Goal: Information Seeking & Learning: Check status

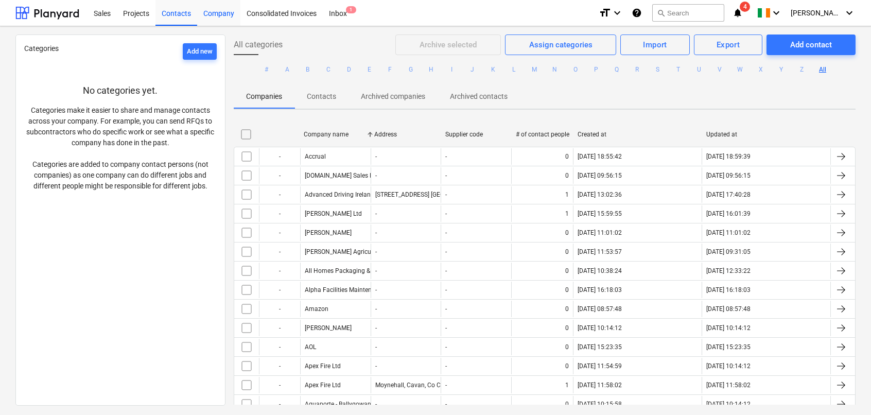
drag, startPoint x: 186, startPoint y: 11, endPoint x: 222, endPoint y: 13, distance: 35.6
click at [186, 11] on div "Contacts" at bounding box center [176, 12] width 42 height 26
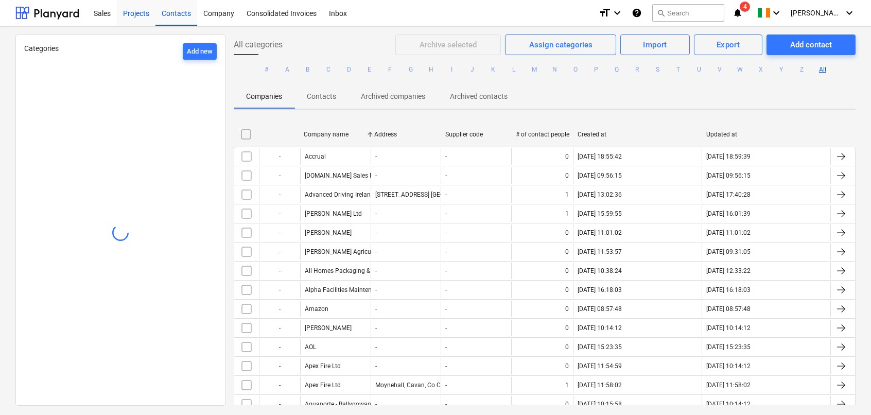
click at [128, 12] on div "Projects" at bounding box center [136, 12] width 39 height 26
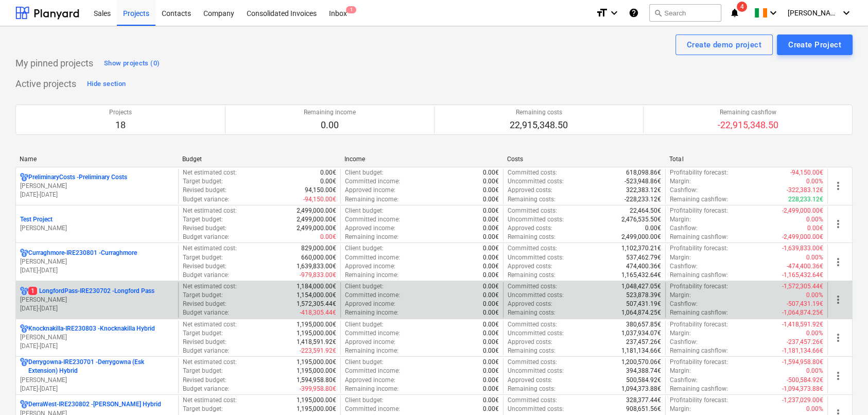
click at [138, 285] on div "1 LongfordPass-IRE230702 - [GEOGRAPHIC_DATA] [PERSON_NAME] [DATE] - [DATE]" at bounding box center [97, 300] width 162 height 36
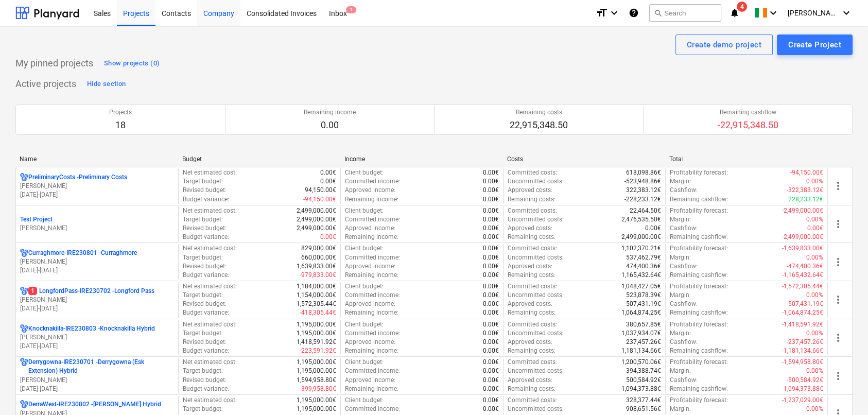
click at [220, 11] on div "Company" at bounding box center [218, 12] width 43 height 26
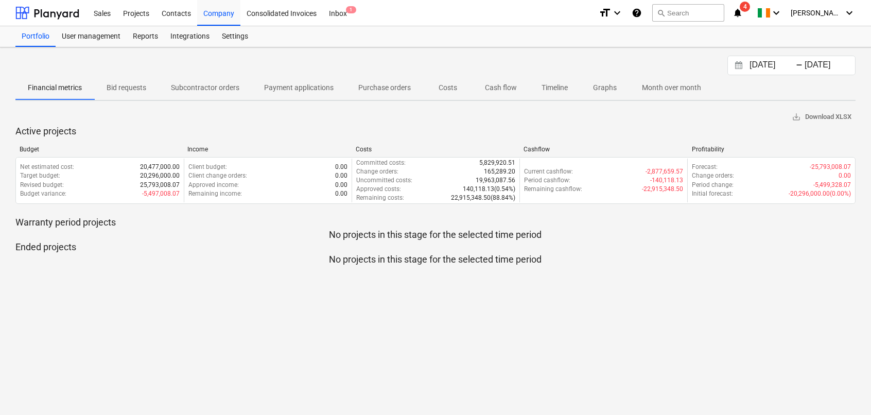
click at [223, 93] on span "Subcontractor orders" at bounding box center [205, 87] width 93 height 17
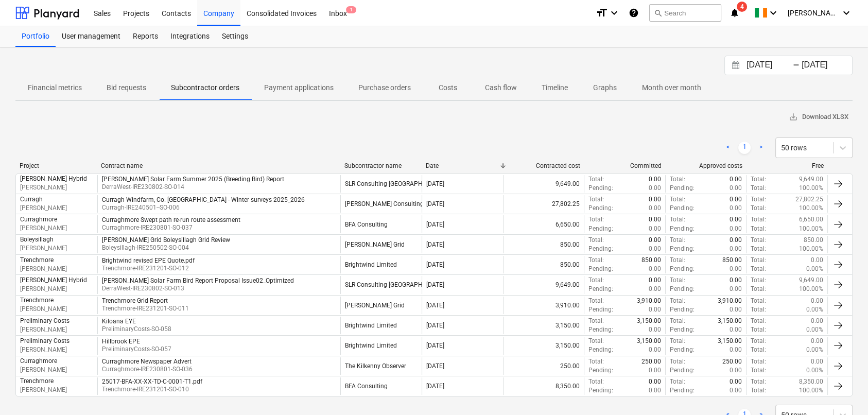
drag, startPoint x: 762, startPoint y: 65, endPoint x: 760, endPoint y: 59, distance: 5.9
click at [762, 65] on input "[DATE]" at bounding box center [770, 65] width 52 height 14
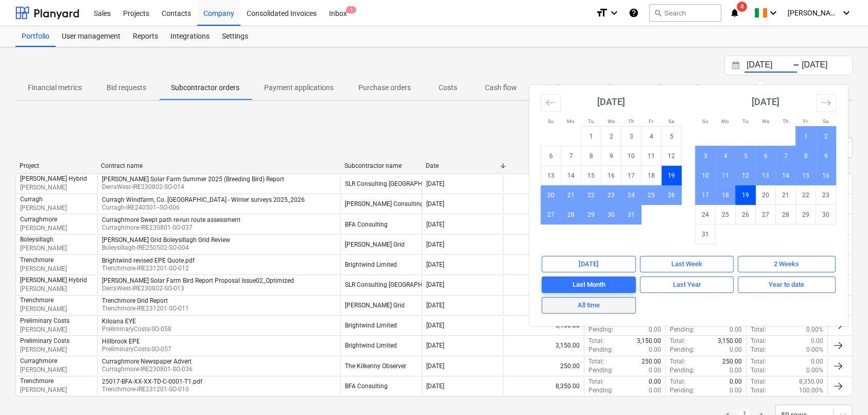
click at [592, 305] on div "All time" at bounding box center [588, 306] width 22 height 12
type input "[DATE]"
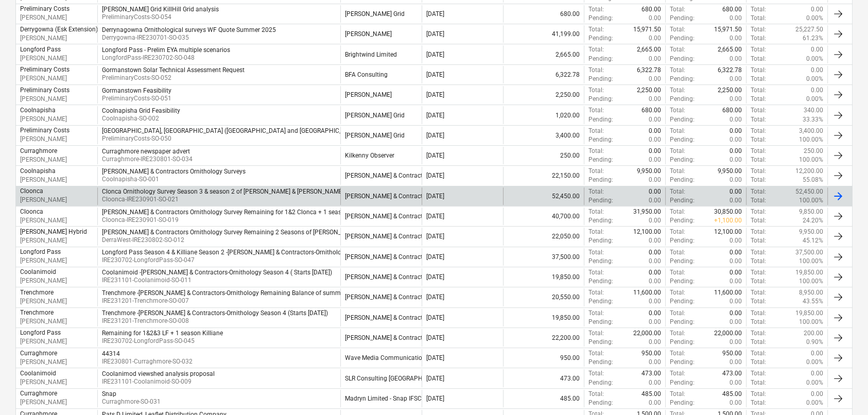
scroll to position [464, 0]
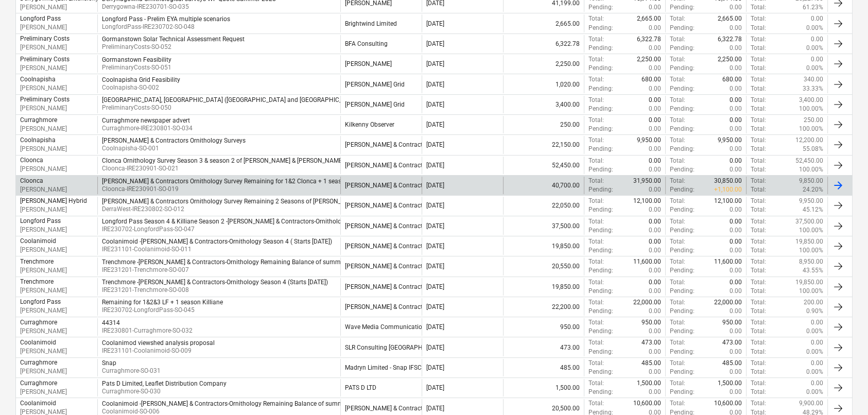
click at [715, 187] on p "+ 1,100.00" at bounding box center [728, 189] width 28 height 9
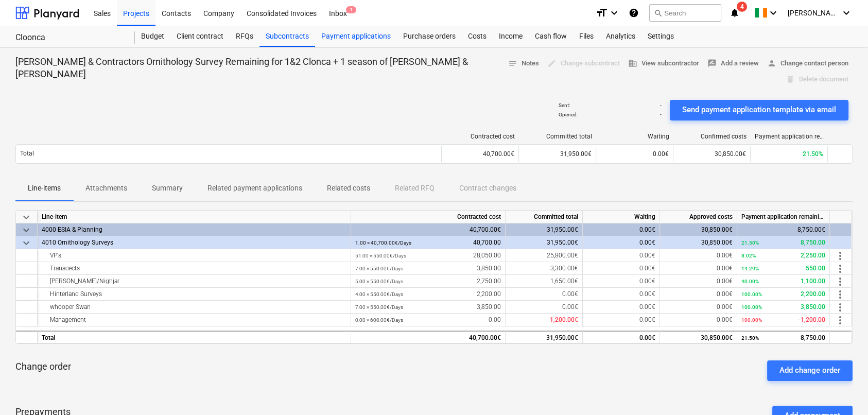
click at [360, 32] on div "Payment applications" at bounding box center [356, 36] width 82 height 21
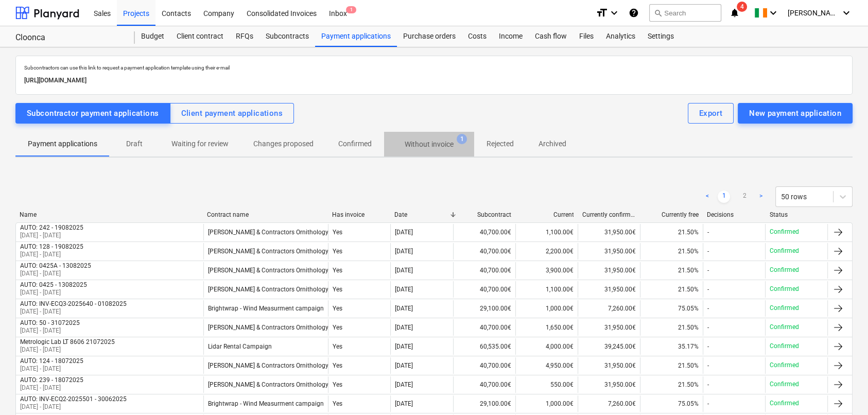
click at [420, 145] on p "Without invoice" at bounding box center [429, 144] width 49 height 11
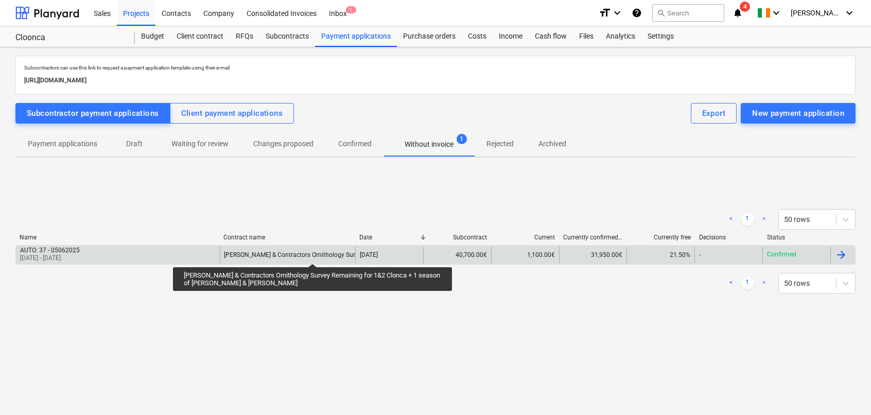
click at [312, 254] on div "[PERSON_NAME] & Contractors Ornithology Survey Remaining for 1&2 Clonca + 1 sea…" at bounding box center [402, 254] width 356 height 7
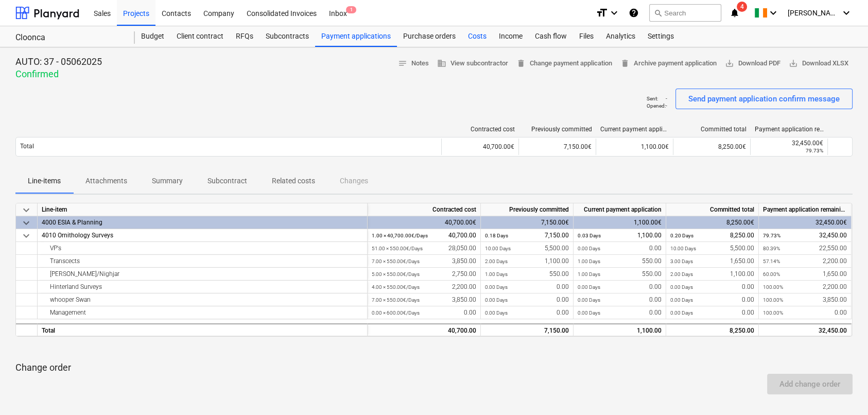
click at [477, 36] on div "Costs" at bounding box center [477, 36] width 31 height 21
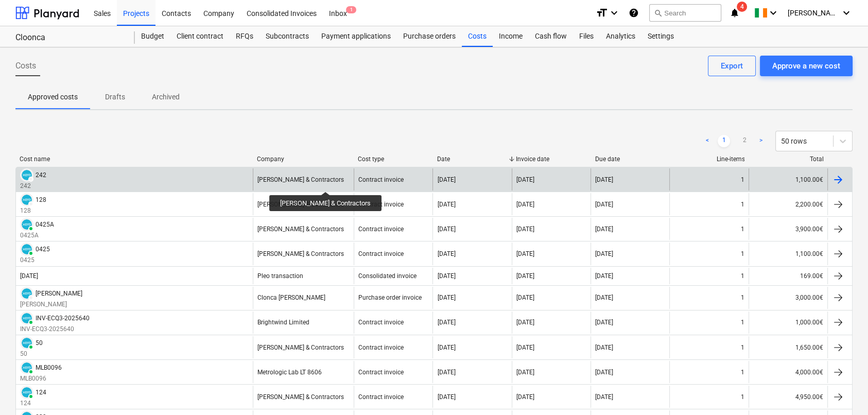
click at [321, 182] on div "[PERSON_NAME] & Contractors" at bounding box center [300, 179] width 86 height 7
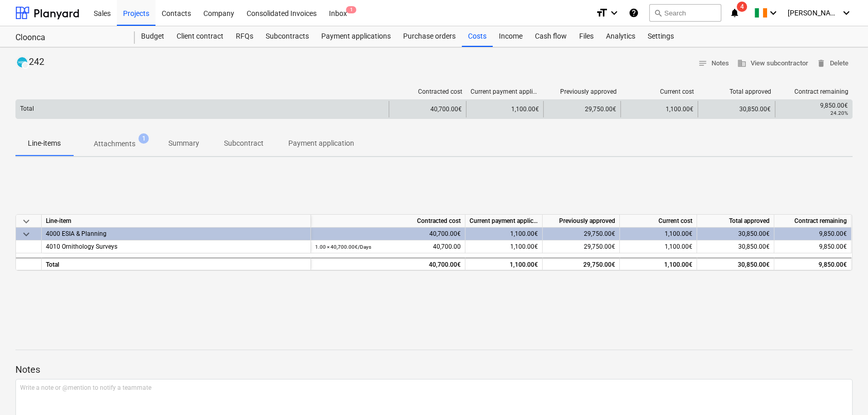
click at [660, 109] on div "1,100.00€" at bounding box center [658, 109] width 77 height 16
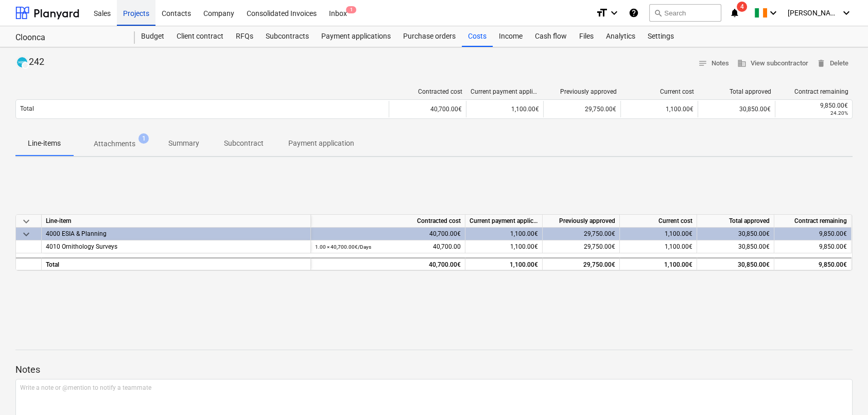
click at [139, 16] on div "Projects" at bounding box center [136, 12] width 39 height 26
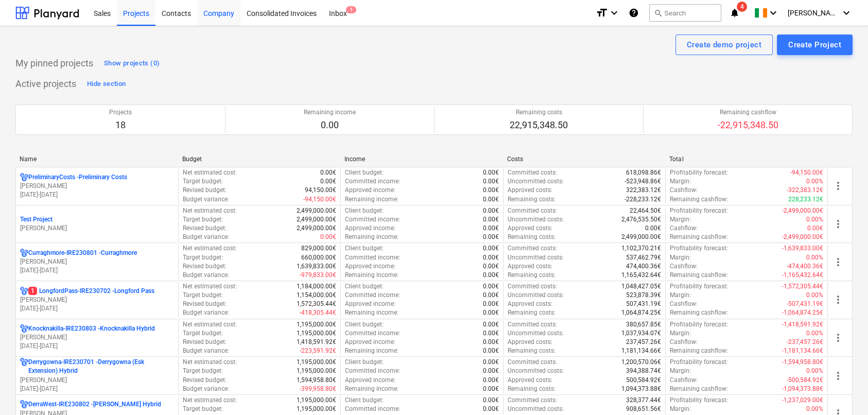
click at [219, 14] on div "Company" at bounding box center [218, 12] width 43 height 26
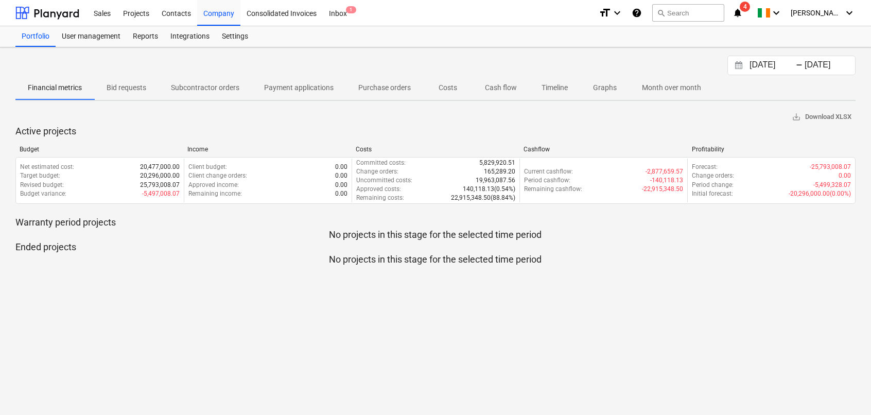
click at [444, 89] on p "Costs" at bounding box center [447, 87] width 25 height 11
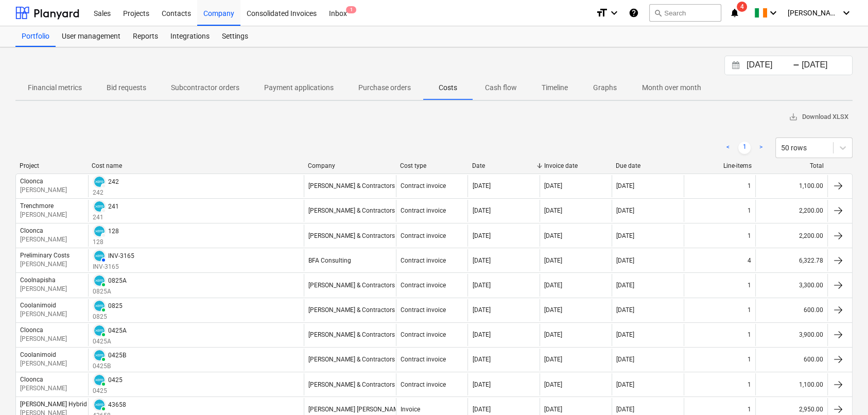
click at [303, 87] on p "Payment applications" at bounding box center [298, 87] width 69 height 11
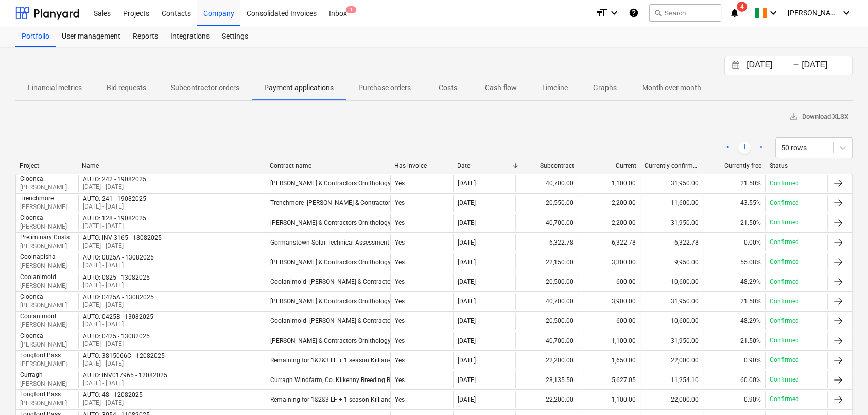
click at [785, 167] on div "Status" at bounding box center [796, 165] width 54 height 7
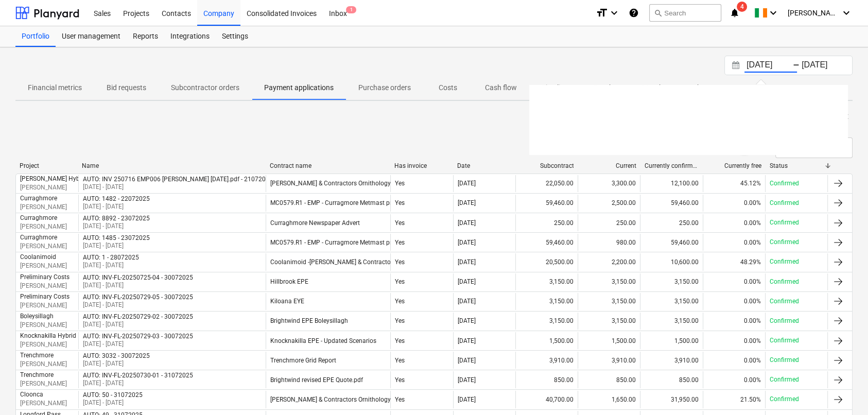
click at [768, 67] on input "[DATE]" at bounding box center [770, 65] width 52 height 14
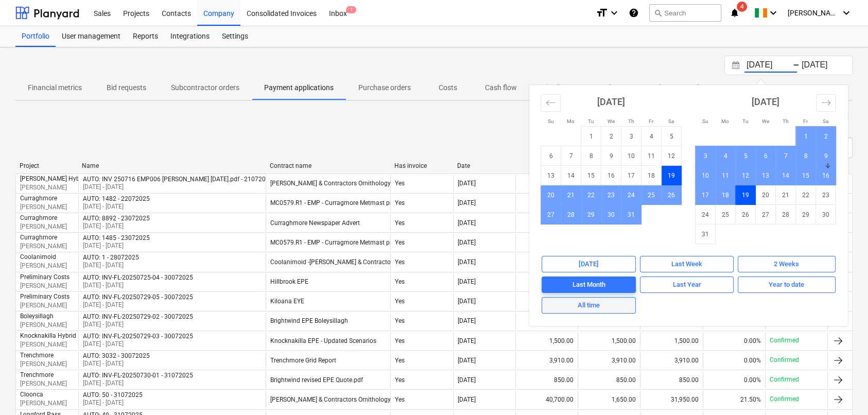
click at [592, 306] on div "All time" at bounding box center [588, 306] width 22 height 12
type input "[DATE]"
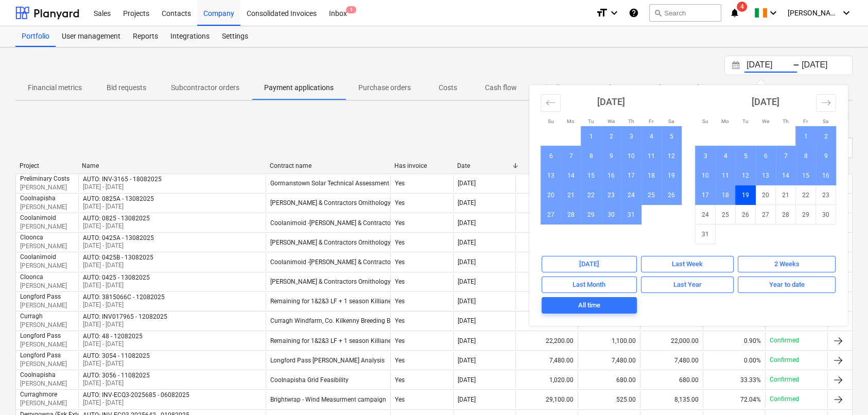
click at [551, 57] on div "[DATE] Press the down arrow key to interact with the calendar and select a date…" at bounding box center [433, 66] width 837 height 20
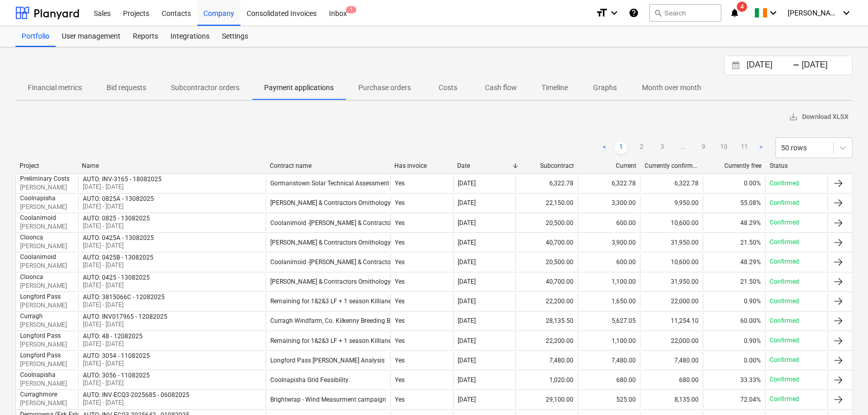
click at [785, 168] on div "Status" at bounding box center [796, 165] width 54 height 7
click at [782, 166] on div "Status" at bounding box center [796, 165] width 54 height 7
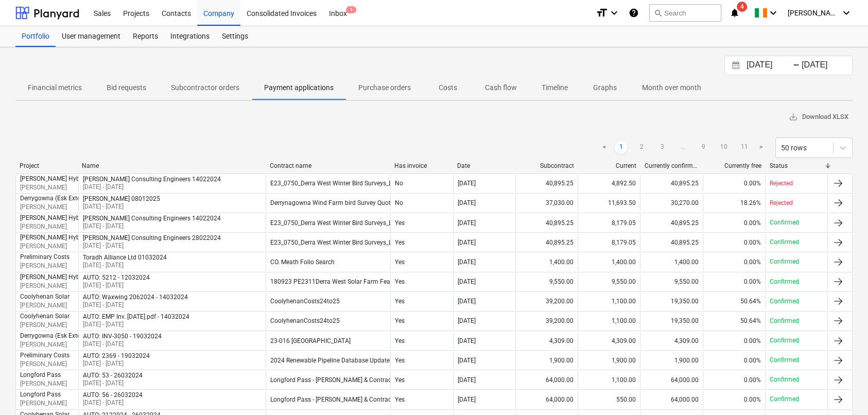
click at [205, 89] on p "Subcontractor orders" at bounding box center [205, 87] width 68 height 11
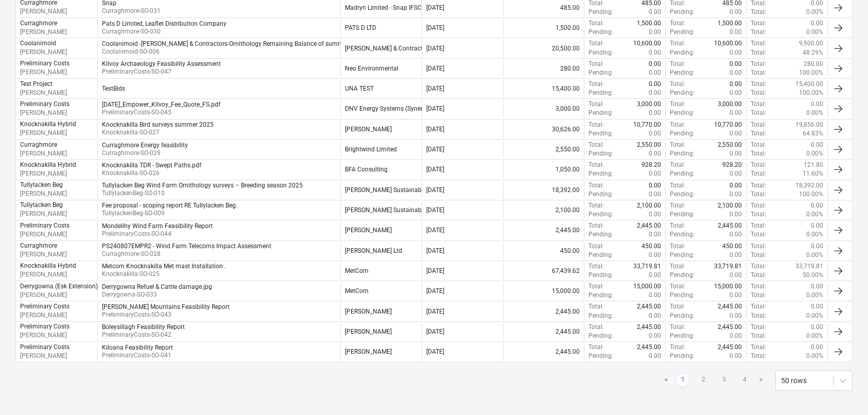
scroll to position [824, 0]
click at [704, 378] on link "2" at bounding box center [703, 380] width 12 height 12
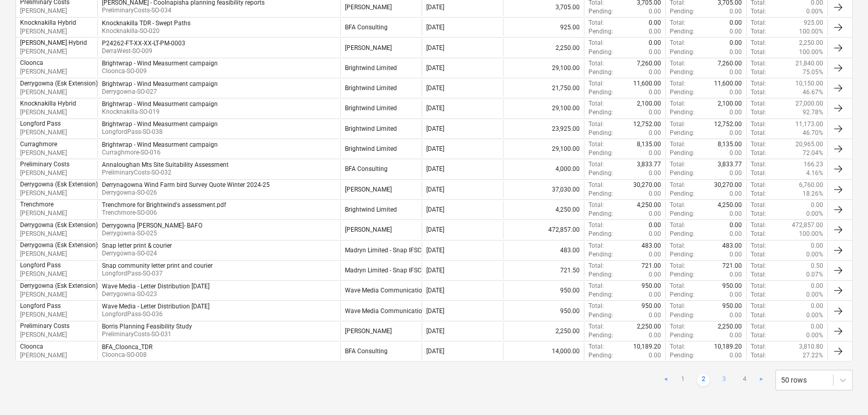
click at [725, 374] on link "3" at bounding box center [723, 380] width 12 height 12
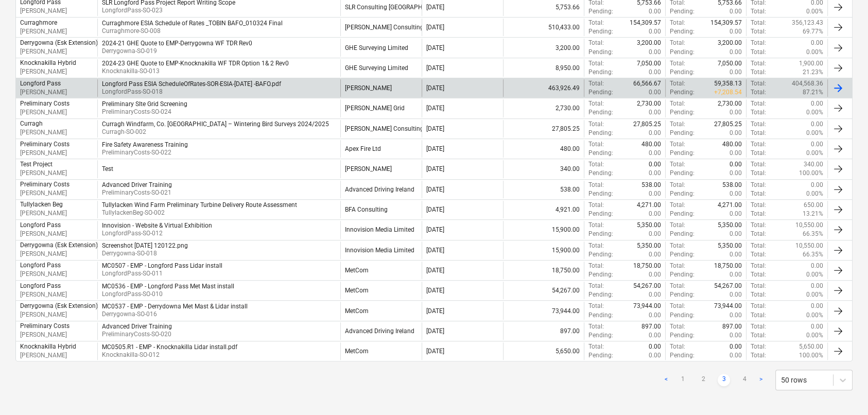
click at [724, 88] on p "+ 7,208.54" at bounding box center [728, 92] width 28 height 9
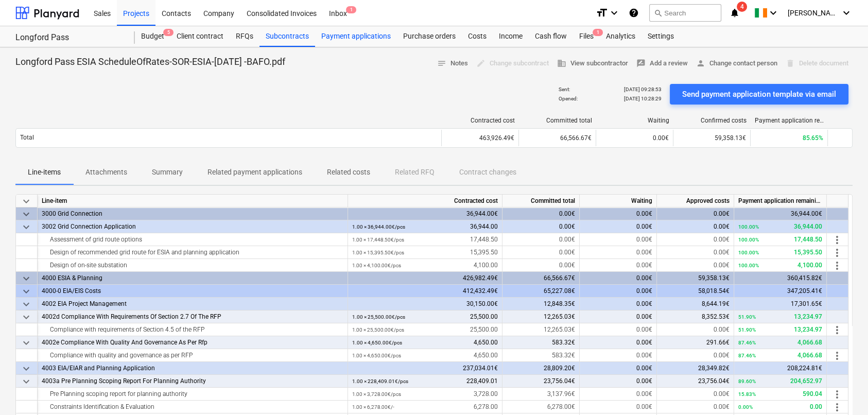
click at [353, 37] on div "Payment applications" at bounding box center [356, 36] width 82 height 21
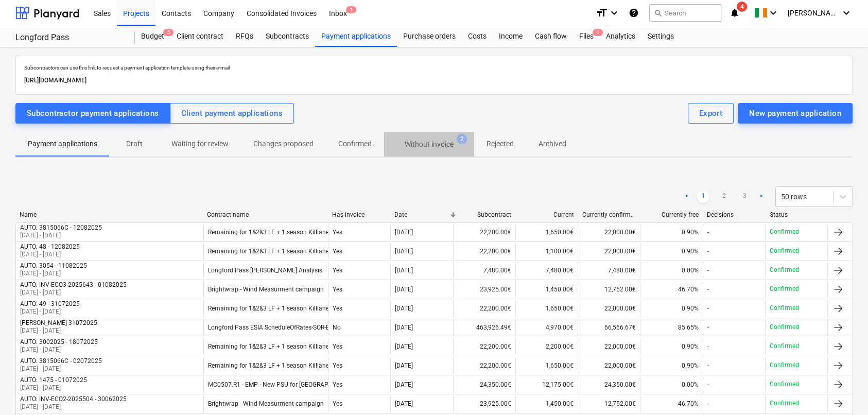
click at [433, 141] on p "Without invoice" at bounding box center [429, 144] width 49 height 11
